Goal: Find specific page/section: Find specific page/section

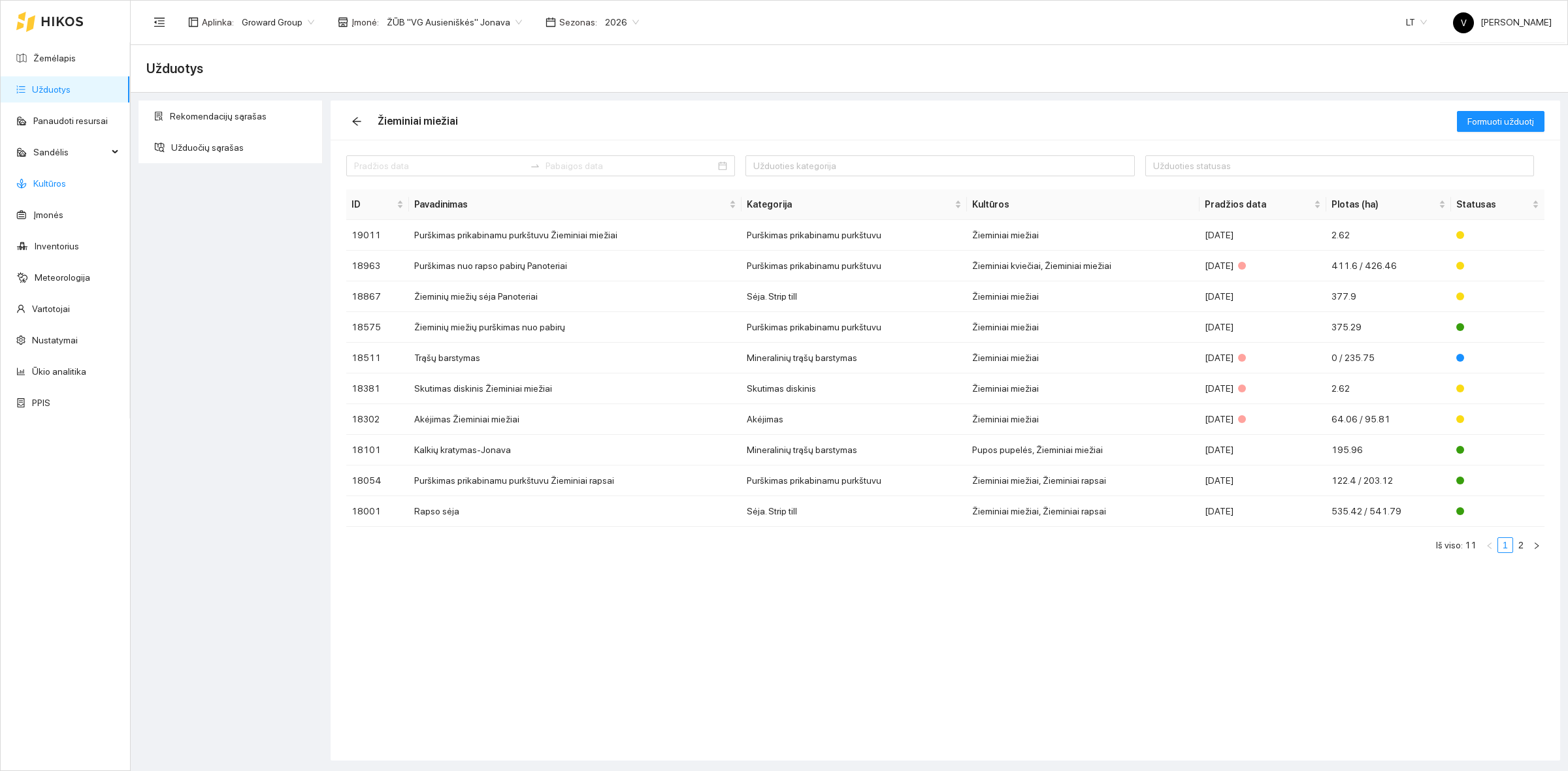
click at [66, 178] on link "Kultūros" at bounding box center [50, 183] width 33 height 11
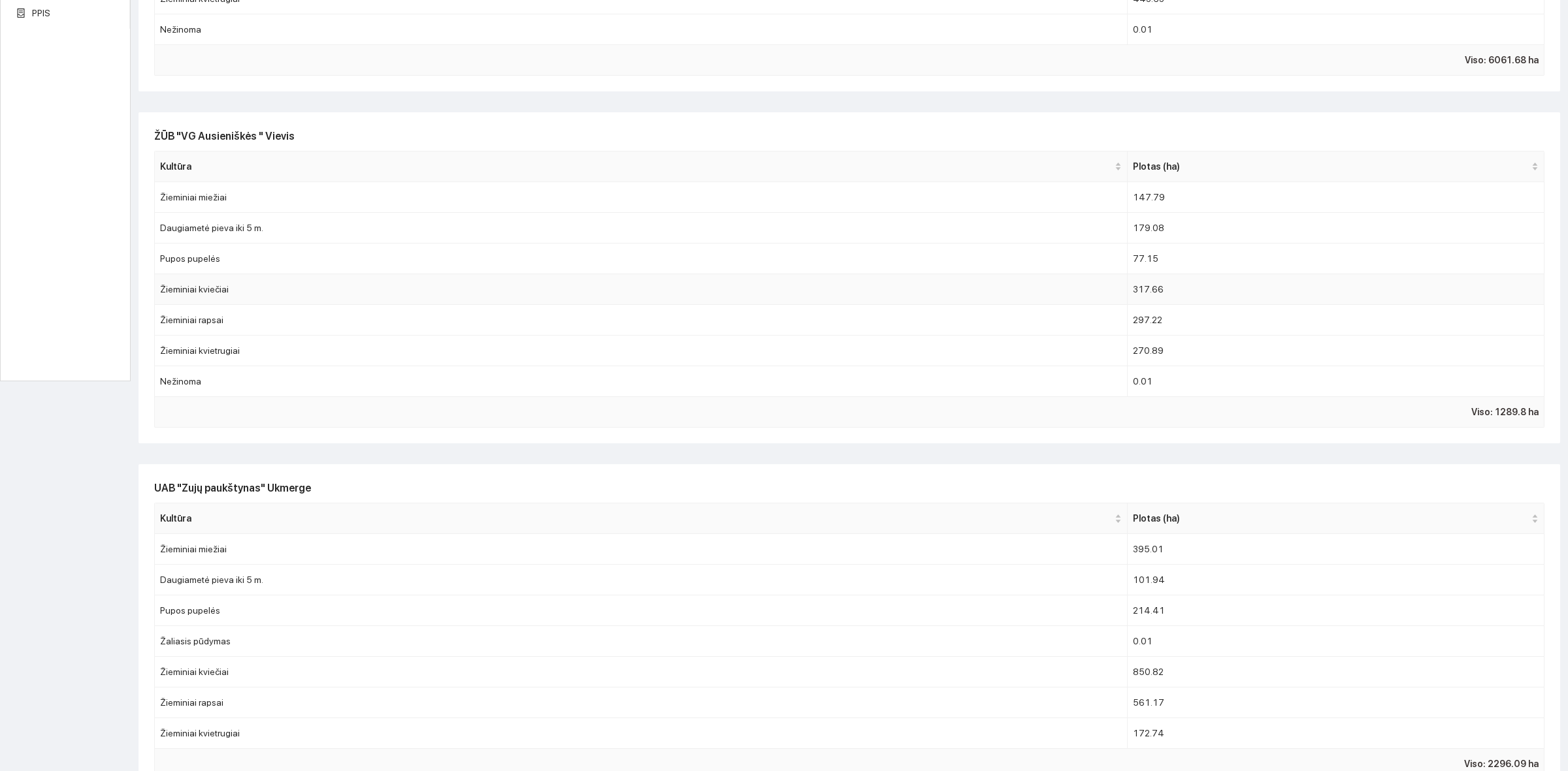
scroll to position [571, 0]
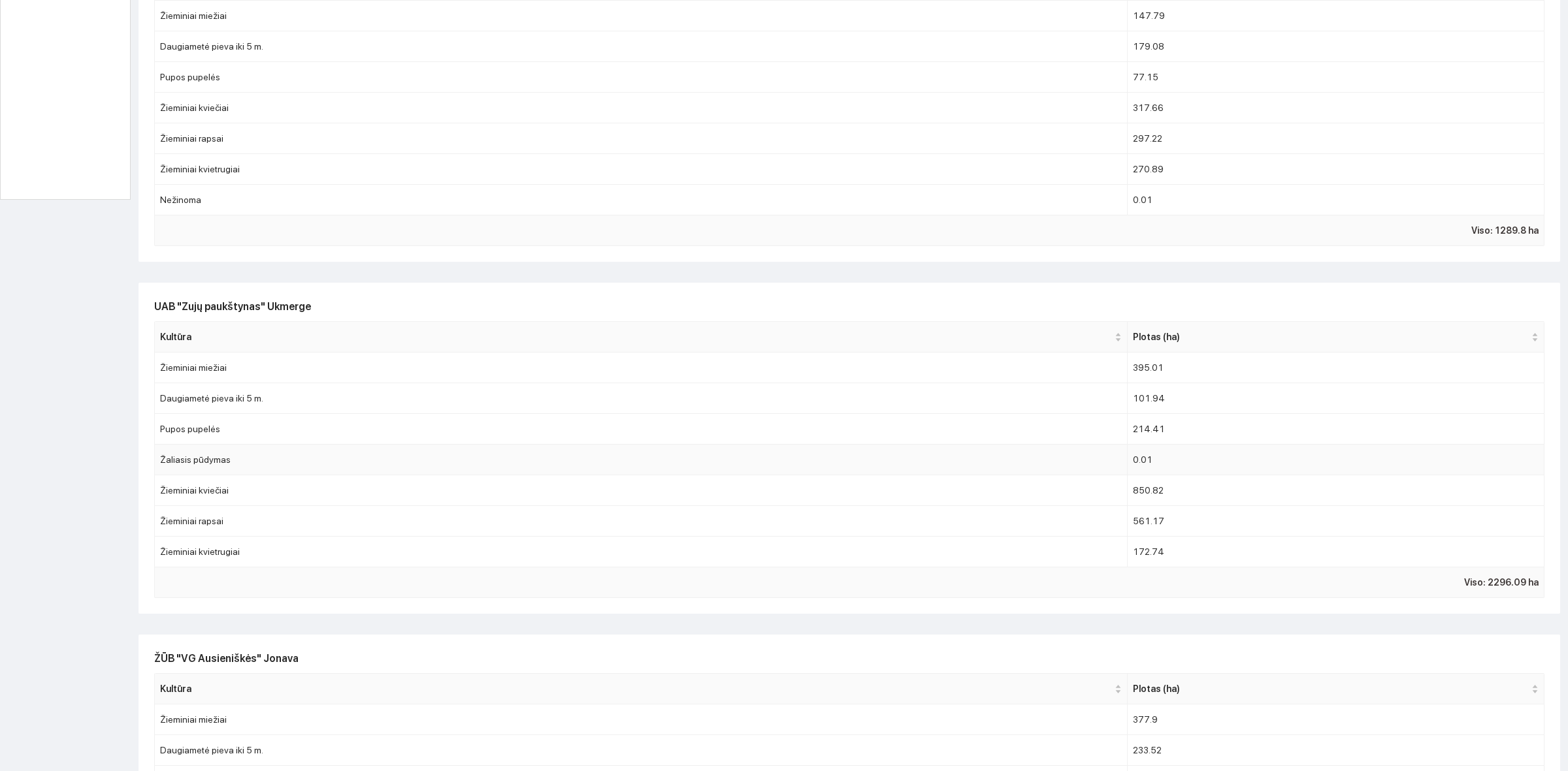
click at [779, 467] on td "Žaliasis pūdymas" at bounding box center [641, 460] width 973 height 31
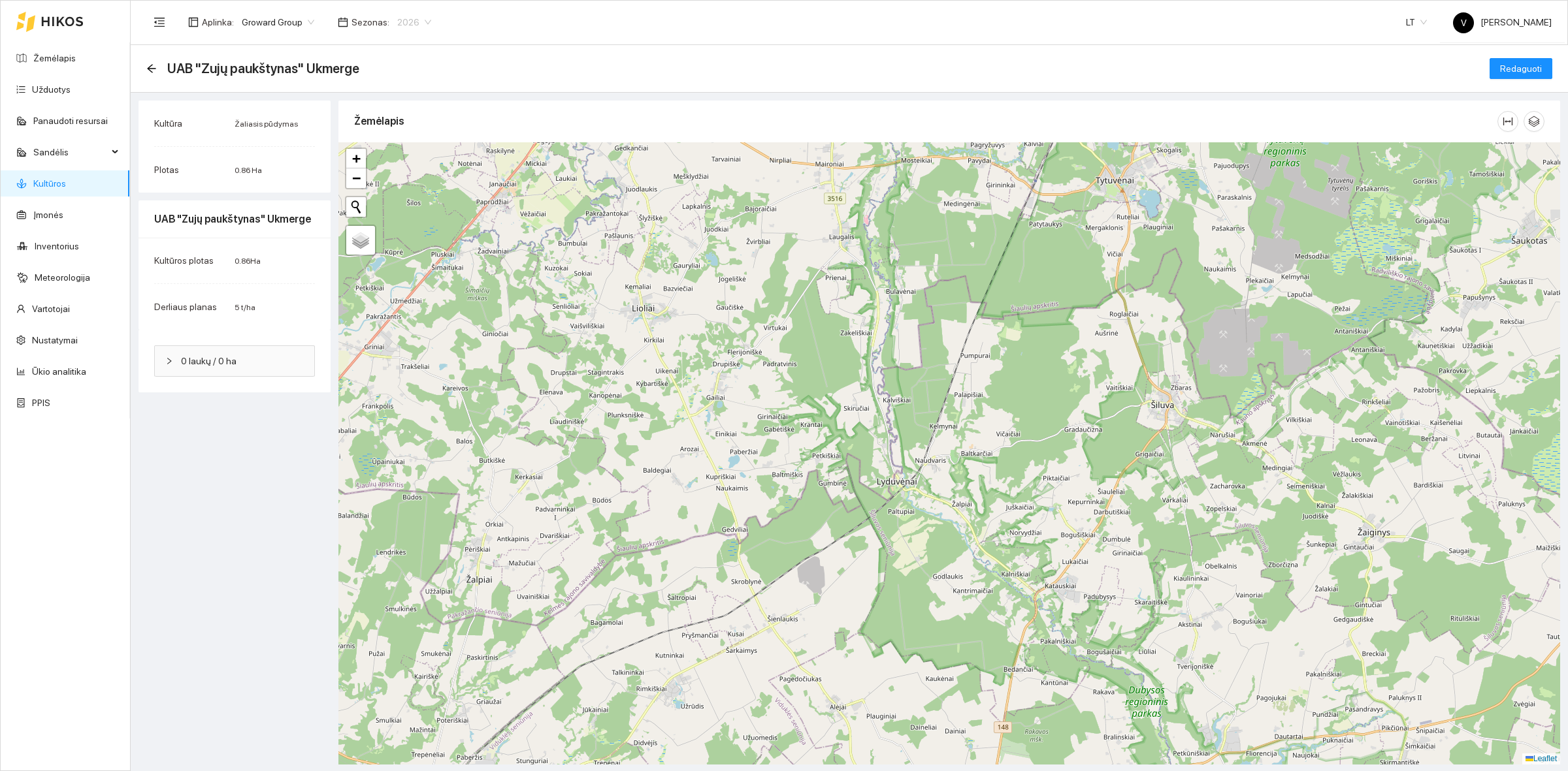
drag, startPoint x: 396, startPoint y: 15, endPoint x: 413, endPoint y: 19, distance: 17.5
click at [397, 15] on span "2026" at bounding box center [414, 22] width 34 height 19
click at [400, 145] on div "2025" at bounding box center [407, 151] width 34 height 14
click at [66, 188] on link "Kultūros" at bounding box center [50, 183] width 33 height 11
